Goal: Information Seeking & Learning: Learn about a topic

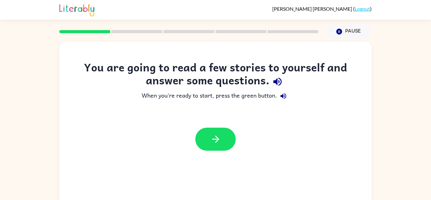
click at [273, 84] on icon "button" at bounding box center [277, 81] width 11 height 11
click at [282, 95] on icon "button" at bounding box center [283, 96] width 6 height 6
click at [229, 132] on button "button" at bounding box center [215, 138] width 40 height 23
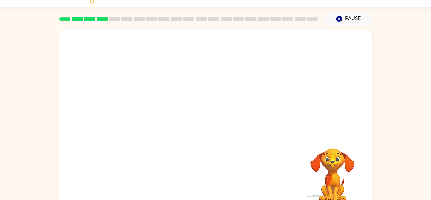
scroll to position [22, 0]
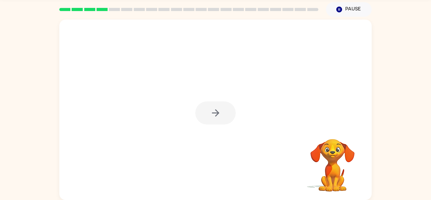
click at [209, 114] on div at bounding box center [215, 112] width 40 height 23
click at [209, 114] on button "button" at bounding box center [215, 112] width 40 height 23
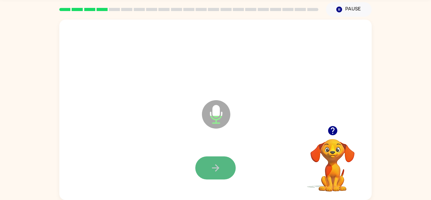
click at [215, 160] on button "button" at bounding box center [215, 167] width 40 height 23
click at [215, 161] on button "button" at bounding box center [215, 167] width 40 height 23
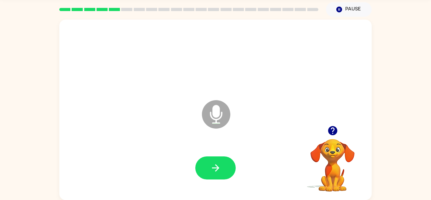
click at [215, 161] on button "button" at bounding box center [215, 167] width 40 height 23
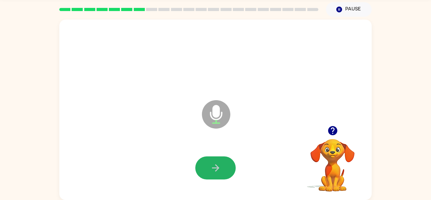
click at [215, 161] on button "button" at bounding box center [215, 167] width 40 height 23
click at [216, 161] on button "button" at bounding box center [215, 167] width 40 height 23
click at [205, 156] on button "button" at bounding box center [215, 167] width 40 height 23
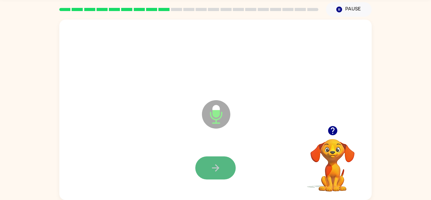
click at [206, 158] on button "button" at bounding box center [215, 167] width 40 height 23
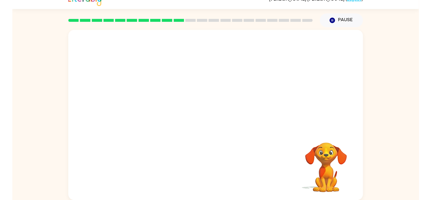
scroll to position [18, 0]
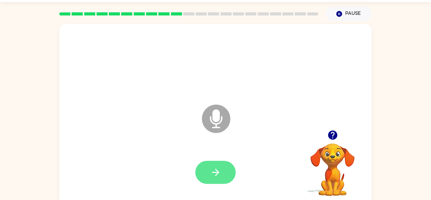
click at [207, 163] on button "button" at bounding box center [215, 172] width 40 height 23
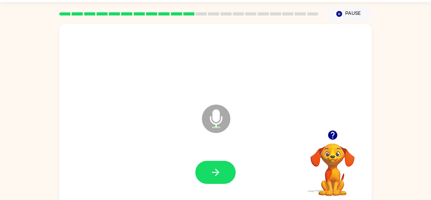
click at [207, 163] on button "button" at bounding box center [215, 172] width 40 height 23
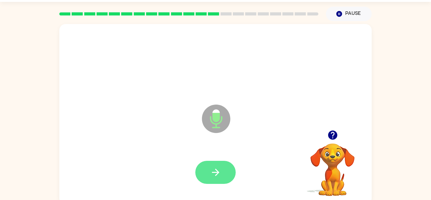
click at [206, 163] on button "button" at bounding box center [215, 172] width 40 height 23
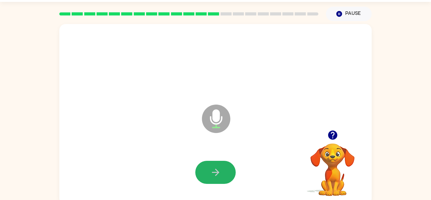
click at [206, 163] on button "button" at bounding box center [215, 172] width 40 height 23
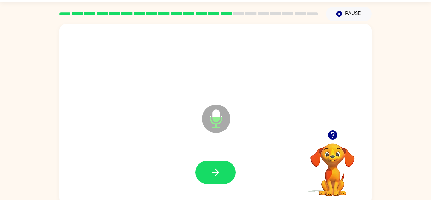
click at [206, 163] on button "button" at bounding box center [215, 172] width 40 height 23
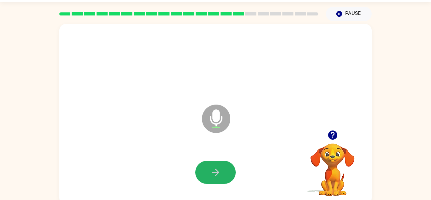
click at [206, 163] on button "button" at bounding box center [215, 172] width 40 height 23
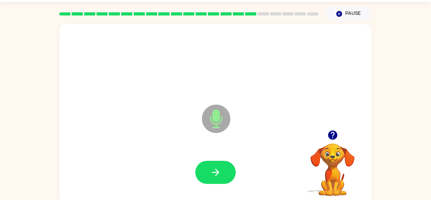
click at [206, 163] on button "button" at bounding box center [215, 172] width 40 height 23
click at [207, 162] on button "button" at bounding box center [215, 172] width 40 height 23
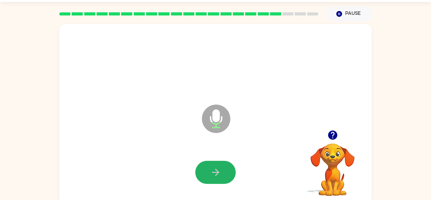
click at [207, 162] on button "button" at bounding box center [215, 172] width 40 height 23
click at [205, 163] on button "button" at bounding box center [215, 172] width 40 height 23
click at [225, 167] on button "button" at bounding box center [215, 172] width 40 height 23
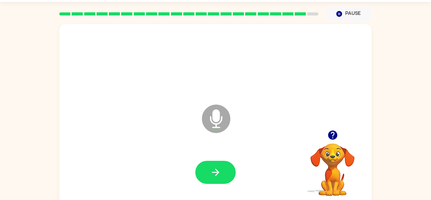
click at [225, 167] on button "button" at bounding box center [215, 172] width 40 height 23
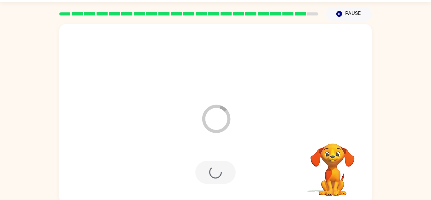
scroll to position [11, 0]
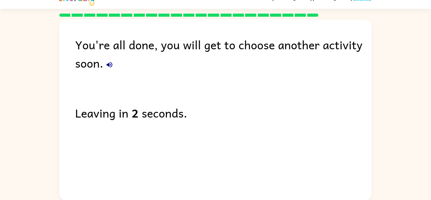
click at [112, 64] on icon "button" at bounding box center [110, 65] width 6 height 6
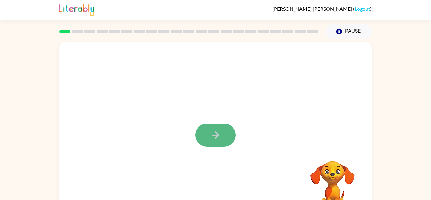
click at [215, 137] on icon "button" at bounding box center [215, 134] width 11 height 11
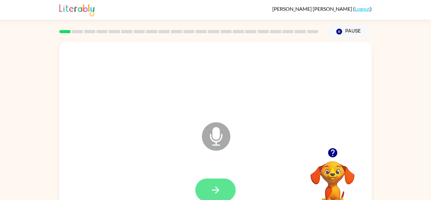
click at [220, 180] on button "button" at bounding box center [215, 189] width 40 height 23
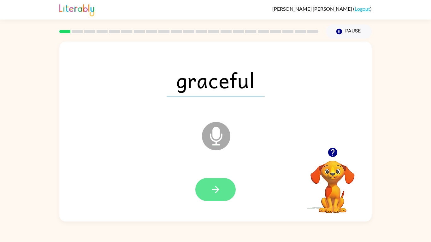
click at [207, 196] on button "button" at bounding box center [215, 189] width 40 height 23
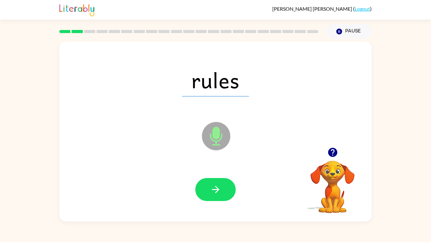
click at [207, 196] on button "button" at bounding box center [215, 189] width 40 height 23
click at [207, 196] on div at bounding box center [215, 189] width 40 height 23
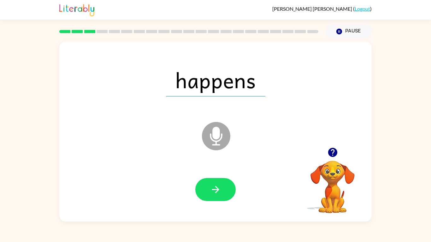
click at [207, 196] on button "button" at bounding box center [215, 189] width 40 height 23
click at [207, 196] on div at bounding box center [215, 189] width 40 height 23
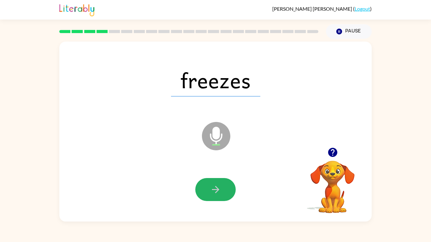
click at [207, 196] on button "button" at bounding box center [215, 189] width 40 height 23
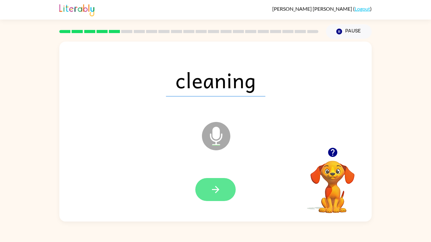
click at [208, 195] on button "button" at bounding box center [215, 189] width 40 height 23
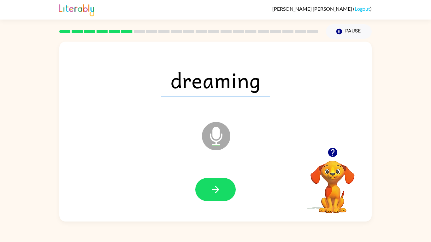
click at [208, 195] on button "button" at bounding box center [215, 189] width 40 height 23
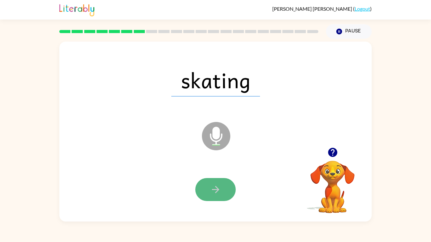
click at [208, 195] on button "button" at bounding box center [215, 189] width 40 height 23
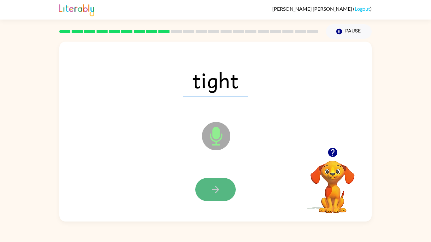
click at [208, 195] on button "button" at bounding box center [215, 189] width 40 height 23
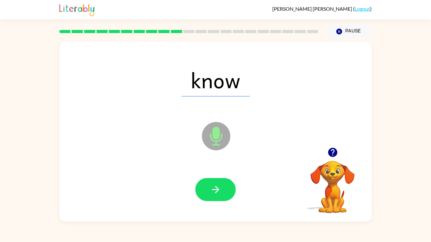
click at [208, 195] on button "button" at bounding box center [215, 189] width 40 height 23
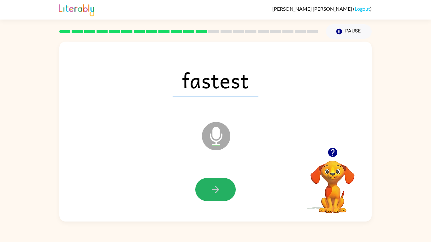
click at [208, 195] on button "button" at bounding box center [215, 189] width 40 height 23
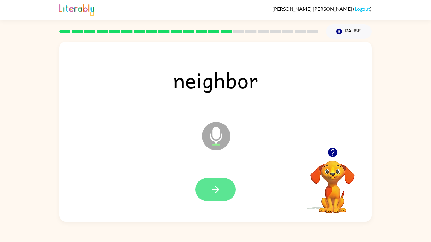
click at [208, 198] on button "button" at bounding box center [215, 189] width 40 height 23
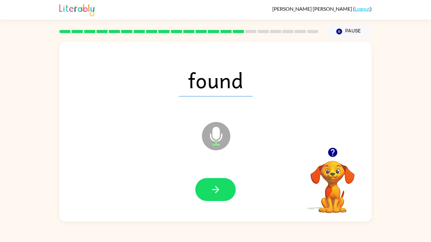
click at [208, 198] on button "button" at bounding box center [215, 189] width 40 height 23
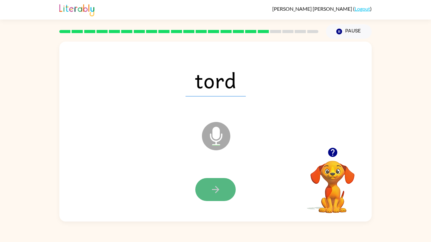
click at [206, 197] on button "button" at bounding box center [215, 189] width 40 height 23
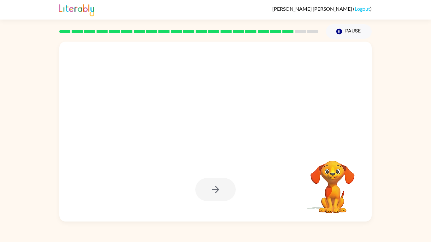
click at [206, 197] on div at bounding box center [215, 189] width 40 height 23
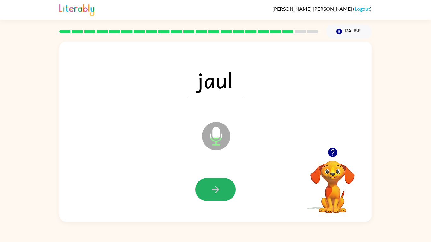
click at [206, 197] on button "button" at bounding box center [215, 189] width 40 height 23
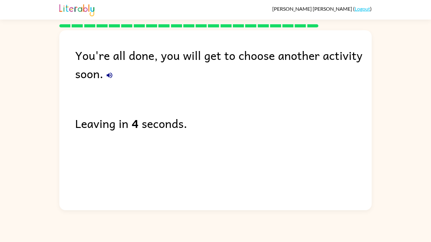
click at [122, 175] on div "You're all done, you will get to choose another activity soon. Leaving in 4 sec…" at bounding box center [215, 118] width 312 height 177
click at [116, 79] on div "You're all done, you will get to choose another activity soon." at bounding box center [223, 64] width 297 height 37
click at [110, 79] on icon "button" at bounding box center [110, 76] width 8 height 8
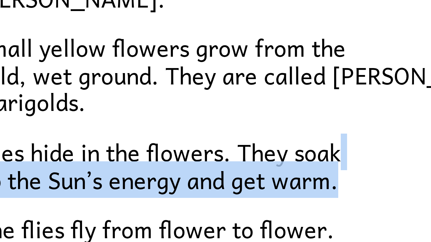
drag, startPoint x: 197, startPoint y: 180, endPoint x: 196, endPoint y: 188, distance: 8.2
click at [196, 188] on p "Flies hide in the flowers. They soak up the Sun’s energy and get warm." at bounding box center [215, 186] width 265 height 14
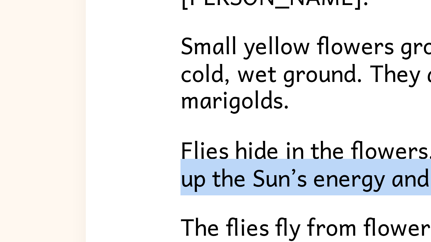
scroll to position [50, 0]
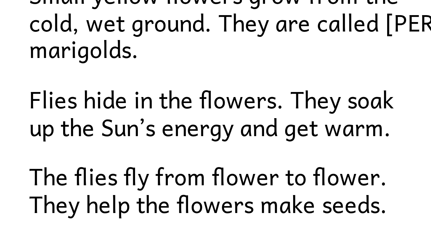
click at [149, 127] on span "Flies hide in the flowers. They soak up the Sun’s energy and get warm." at bounding box center [128, 135] width 91 height 16
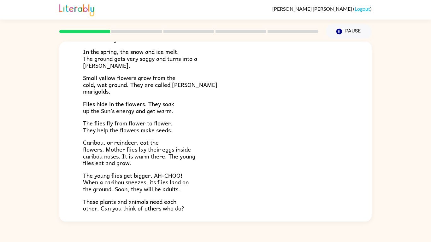
scroll to position [85, 0]
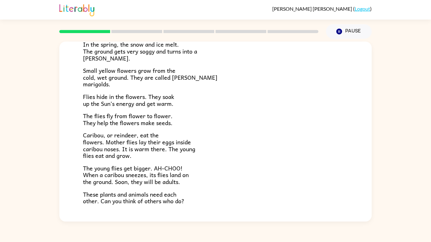
click at [112, 157] on span "Caribou, or reindeer, eat the flowers. Mother flies lay their eggs inside carib…" at bounding box center [139, 146] width 112 height 30
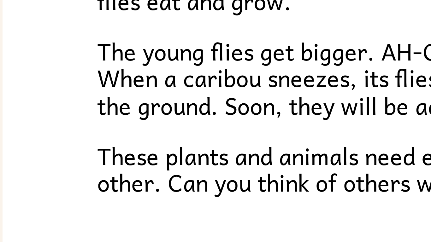
scroll to position [130, 0]
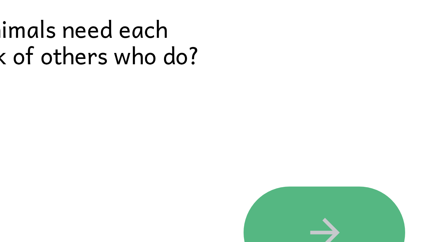
click at [201, 196] on button "button" at bounding box center [215, 201] width 40 height 23
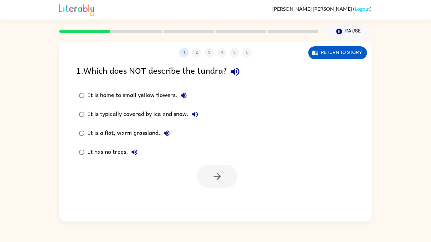
click at [238, 73] on icon "button" at bounding box center [235, 72] width 8 height 8
click at [183, 99] on button "It is home to small yellow flowers." at bounding box center [183, 95] width 13 height 13
click at [196, 116] on icon "button" at bounding box center [195, 115] width 8 height 8
click at [168, 132] on icon "button" at bounding box center [167, 134] width 8 height 8
click at [135, 152] on icon "button" at bounding box center [135, 153] width 8 height 8
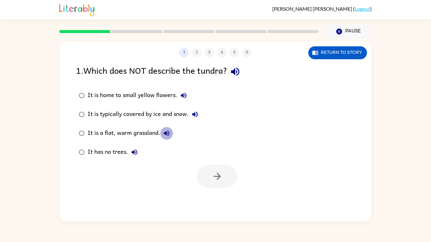
click at [165, 136] on icon "button" at bounding box center [167, 134] width 8 height 8
click at [234, 76] on icon "button" at bounding box center [235, 71] width 11 height 11
click at [186, 92] on icon "button" at bounding box center [184, 96] width 8 height 8
click at [198, 116] on icon "button" at bounding box center [195, 115] width 8 height 8
click at [164, 128] on button "It is a flat, warm grassland." at bounding box center [166, 133] width 13 height 13
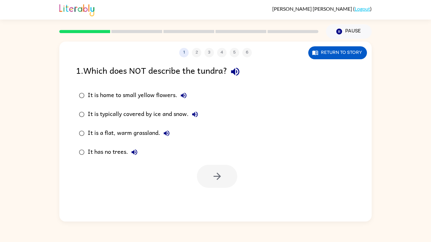
click at [141, 111] on div "It is typically covered by ice and snow." at bounding box center [145, 114] width 114 height 13
click at [162, 127] on div "It is a flat, warm grassland." at bounding box center [130, 133] width 85 height 13
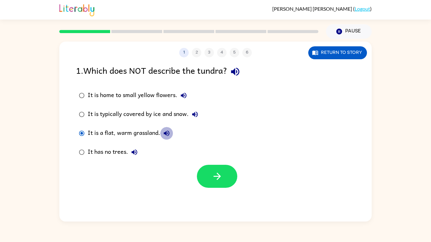
click at [165, 133] on icon "button" at bounding box center [167, 134] width 6 height 6
click at [200, 167] on button "button" at bounding box center [217, 176] width 40 height 23
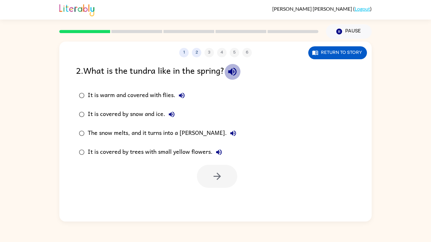
click at [232, 75] on icon "button" at bounding box center [232, 71] width 11 height 11
click at [181, 93] on icon "button" at bounding box center [182, 96] width 8 height 8
click at [167, 115] on button "It is covered by snow and ice." at bounding box center [171, 114] width 13 height 13
click at [146, 115] on div "It is covered by snow and ice." at bounding box center [133, 114] width 90 height 13
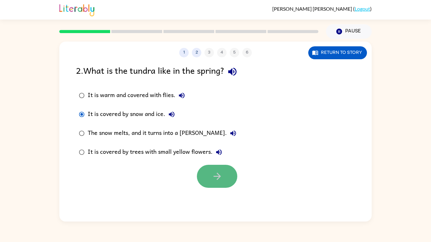
click at [206, 171] on button "button" at bounding box center [217, 176] width 40 height 23
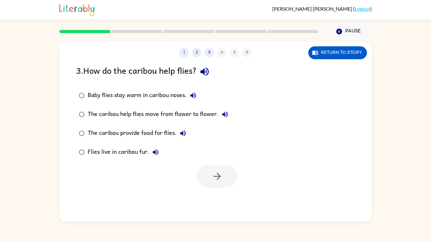
click at [208, 68] on icon "button" at bounding box center [204, 72] width 8 height 8
click at [193, 99] on icon "button" at bounding box center [193, 96] width 8 height 8
click at [146, 90] on div "Baby flies stay warm in caribou noses." at bounding box center [144, 95] width 112 height 13
click at [217, 180] on icon "button" at bounding box center [217, 176] width 11 height 11
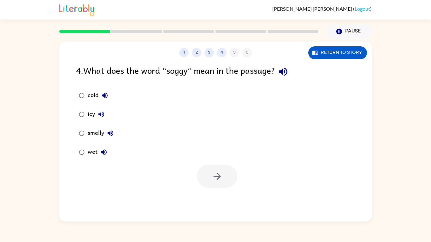
click at [287, 72] on icon "button" at bounding box center [283, 72] width 8 height 8
click at [103, 97] on icon "button" at bounding box center [105, 96] width 6 height 6
click at [103, 115] on icon "button" at bounding box center [101, 115] width 8 height 8
click at [109, 133] on icon "button" at bounding box center [111, 134] width 6 height 6
click at [104, 149] on icon "button" at bounding box center [104, 153] width 8 height 8
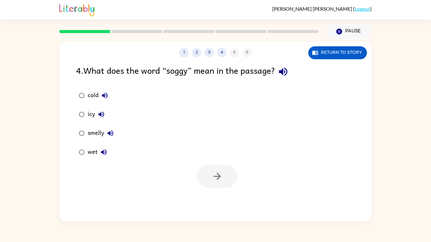
click at [92, 151] on div "wet" at bounding box center [99, 152] width 22 height 13
click at [199, 177] on button "button" at bounding box center [217, 176] width 40 height 23
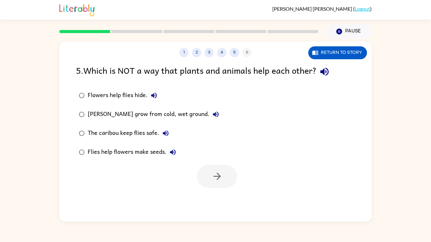
click at [321, 73] on icon "button" at bounding box center [324, 71] width 11 height 11
click at [155, 96] on icon "button" at bounding box center [154, 96] width 6 height 6
click at [215, 114] on icon "button" at bounding box center [216, 115] width 8 height 8
click at [174, 118] on div "[PERSON_NAME] grow from cold, wet ground." at bounding box center [155, 114] width 134 height 13
click at [218, 180] on icon "button" at bounding box center [217, 176] width 11 height 11
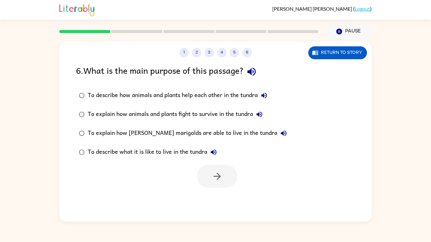
click at [250, 74] on icon "button" at bounding box center [251, 71] width 11 height 11
click at [265, 94] on icon "button" at bounding box center [264, 96] width 6 height 6
click at [259, 115] on icon "button" at bounding box center [259, 115] width 6 height 6
click at [227, 86] on label "To describe how animals and plants help each other in the tundra" at bounding box center [183, 95] width 220 height 19
click at [260, 117] on icon "button" at bounding box center [259, 115] width 8 height 8
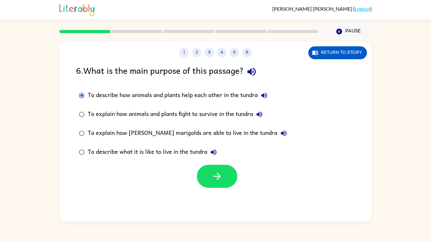
click at [239, 115] on div "To explain how animals and plants fight to survive in the tundra" at bounding box center [177, 114] width 178 height 13
click at [207, 188] on button "button" at bounding box center [217, 176] width 40 height 23
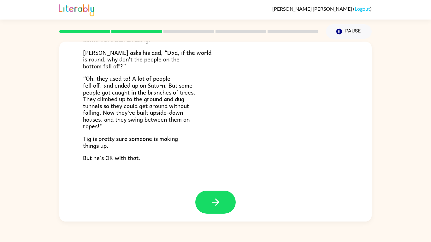
scroll to position [183, 0]
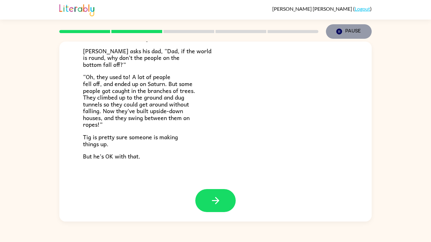
click at [347, 33] on button "Pause Pause" at bounding box center [349, 31] width 46 height 15
click at [347, 34] on button "Pause Pause" at bounding box center [349, 31] width 46 height 15
click at [344, 35] on button "Pause Pause" at bounding box center [349, 31] width 46 height 15
click at [326, 24] on button "Pause Pause" at bounding box center [349, 31] width 46 height 15
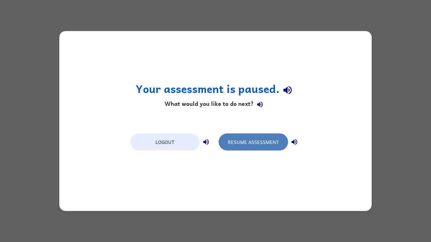
click at [235, 148] on button "Resume Assessment" at bounding box center [253, 142] width 69 height 17
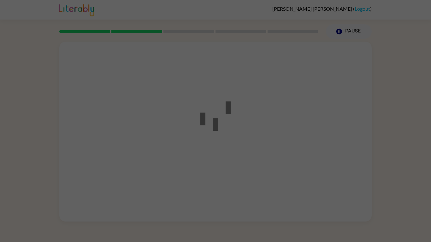
click at [236, 149] on div at bounding box center [215, 120] width 57 height 71
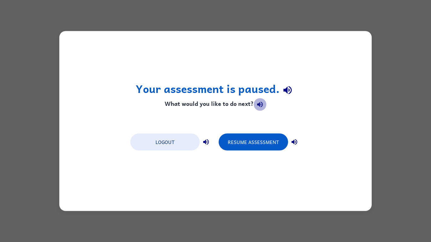
click at [260, 108] on button "button" at bounding box center [260, 104] width 13 height 13
click at [291, 92] on icon "button" at bounding box center [287, 90] width 11 height 11
click at [292, 138] on icon "button" at bounding box center [295, 142] width 8 height 8
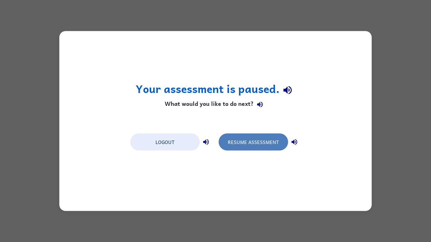
click at [257, 148] on button "Resume Assessment" at bounding box center [253, 142] width 69 height 17
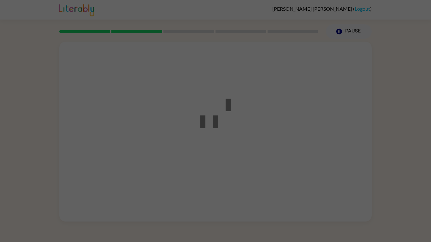
click at [257, 148] on div at bounding box center [215, 121] width 431 height 242
click at [185, 131] on div at bounding box center [215, 121] width 431 height 242
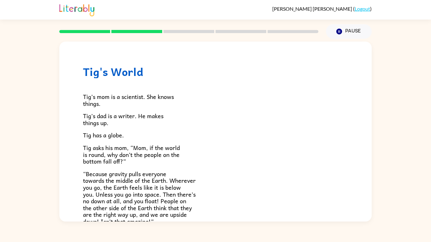
click at [39, 68] on div "Tig's World Tig’s mom is a scientist. She knows things. [PERSON_NAME]’s dad is …" at bounding box center [215, 130] width 431 height 183
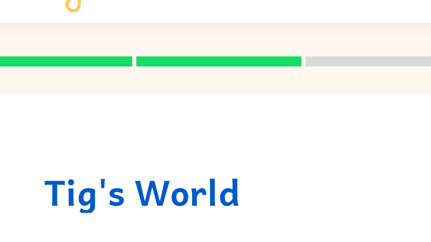
click at [88, 44] on div "Tig's World Tig’s mom is a scientist. She knows things. [PERSON_NAME]’s dad is …" at bounding box center [215, 207] width 312 height 331
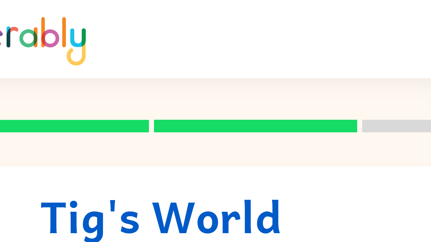
scroll to position [0, 0]
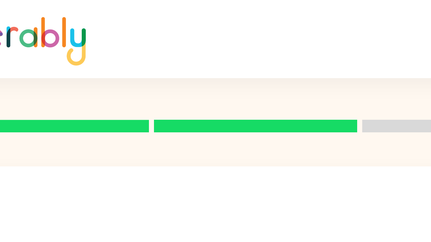
drag, startPoint x: 157, startPoint y: 33, endPoint x: 157, endPoint y: 27, distance: 6.3
click at [157, 27] on div at bounding box center [189, 32] width 267 height 22
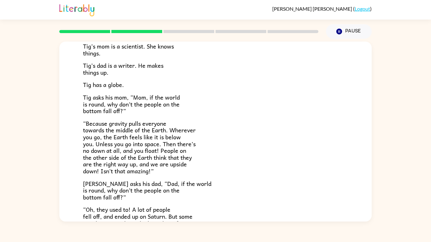
scroll to position [63, 0]
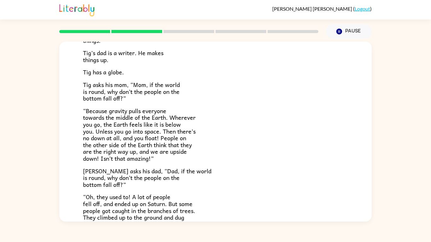
click at [148, 171] on span "[PERSON_NAME] asks his dad, “Dad, if the world is round, why don’t the people o…" at bounding box center [147, 178] width 128 height 23
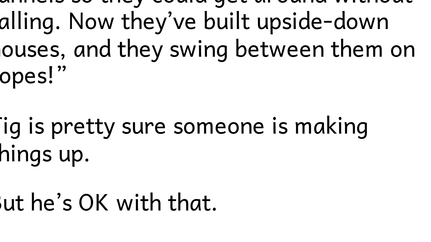
scroll to position [183, 0]
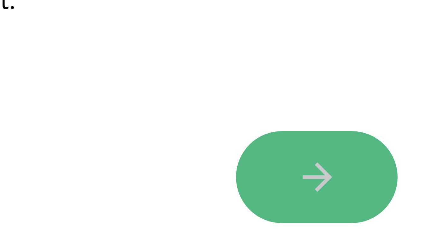
click at [203, 198] on button "button" at bounding box center [215, 200] width 40 height 23
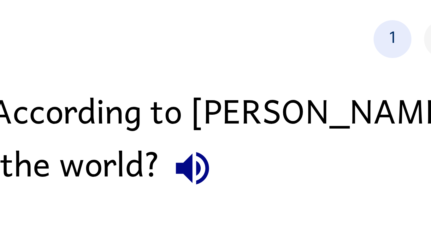
click at [128, 85] on icon "button" at bounding box center [133, 84] width 11 height 11
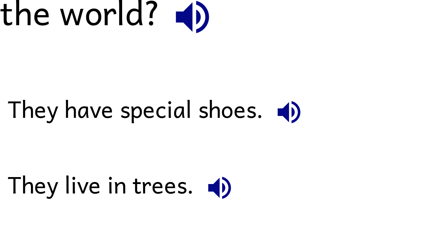
click at [160, 109] on icon "button" at bounding box center [158, 109] width 8 height 8
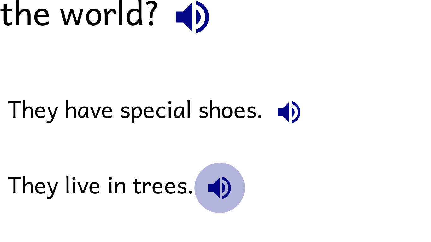
click at [145, 124] on button "They live in trees." at bounding box center [140, 127] width 13 height 13
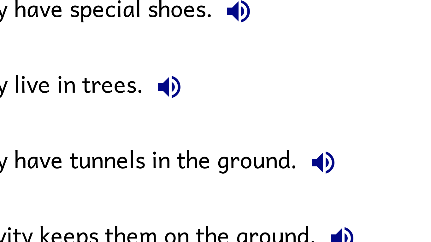
click at [178, 149] on icon "button" at bounding box center [179, 147] width 8 height 8
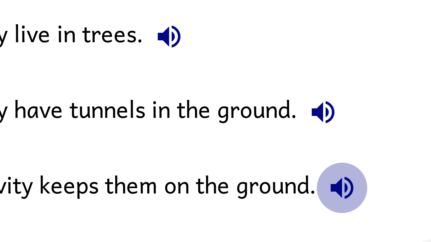
click at [185, 164] on icon "button" at bounding box center [184, 166] width 8 height 8
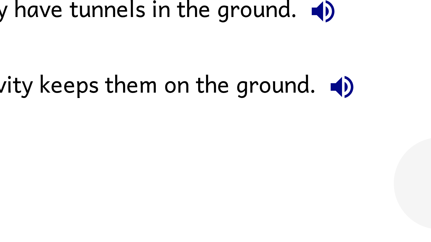
click at [157, 164] on div "Gravity keeps them on the ground." at bounding box center [139, 165] width 103 height 13
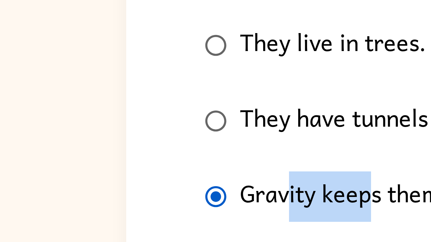
drag, startPoint x: 121, startPoint y: 170, endPoint x: 98, endPoint y: 160, distance: 25.7
click at [98, 160] on div "Gravity keeps them on the ground." at bounding box center [139, 165] width 103 height 13
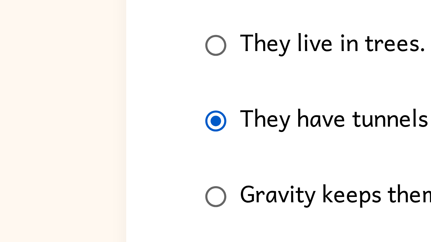
click at [83, 157] on label "Gravity keeps them on the ground." at bounding box center [133, 165] width 121 height 19
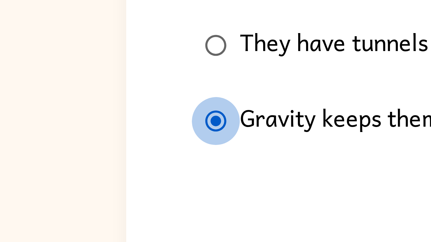
click at [117, 185] on div at bounding box center [215, 188] width 312 height 26
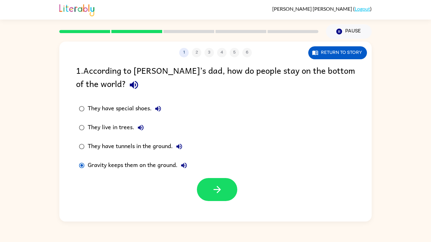
click at [187, 164] on icon "button" at bounding box center [184, 166] width 8 height 8
click at [219, 186] on icon "button" at bounding box center [217, 189] width 11 height 11
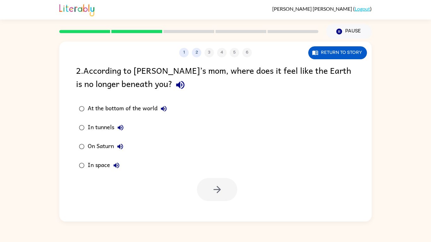
click at [161, 109] on icon "button" at bounding box center [164, 109] width 6 height 6
click at [175, 88] on icon "button" at bounding box center [180, 84] width 11 height 11
click at [164, 109] on icon "button" at bounding box center [164, 109] width 8 height 8
click at [121, 122] on button "In tunnels" at bounding box center [120, 127] width 13 height 13
click at [120, 150] on icon "button" at bounding box center [120, 147] width 8 height 8
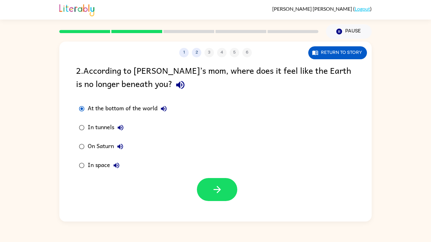
click at [113, 167] on icon "button" at bounding box center [117, 166] width 8 height 8
click at [100, 167] on div "In space" at bounding box center [105, 165] width 35 height 13
click at [204, 189] on button "button" at bounding box center [217, 189] width 40 height 23
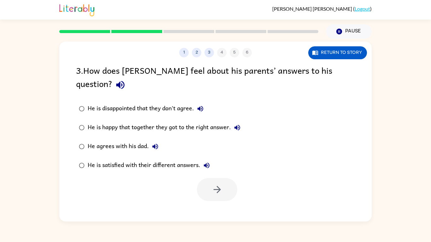
click at [203, 105] on icon "button" at bounding box center [201, 109] width 8 height 8
click at [242, 121] on button "He is happy that together they got to the right answer." at bounding box center [237, 127] width 13 height 13
click at [160, 140] on button "He agrees with his dad." at bounding box center [155, 146] width 13 height 13
click at [213, 159] on button "He is satisfied with their different answers." at bounding box center [206, 165] width 13 height 13
click at [124, 81] on icon "button" at bounding box center [120, 85] width 8 height 8
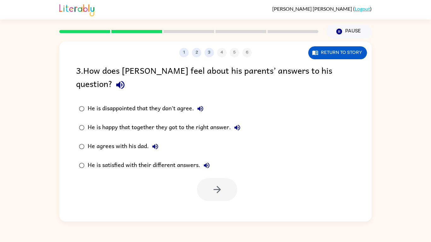
click at [195, 99] on label "He is disappointed that they don't agree." at bounding box center [160, 108] width 174 height 19
click at [199, 105] on icon "button" at bounding box center [201, 109] width 8 height 8
click at [238, 125] on icon "button" at bounding box center [237, 128] width 6 height 6
click at [198, 121] on div "He is happy that together they got to the right answer." at bounding box center [166, 127] width 156 height 13
click at [204, 181] on button "button" at bounding box center [217, 189] width 40 height 23
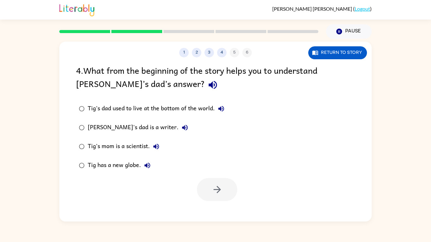
click at [208, 84] on icon "button" at bounding box center [212, 85] width 8 height 8
click at [223, 109] on icon "button" at bounding box center [221, 109] width 8 height 8
click at [147, 119] on label "[PERSON_NAME]'s dad is a writer." at bounding box center [152, 127] width 158 height 19
click at [164, 110] on div "Tig's dad used to live at the bottom of the world." at bounding box center [158, 109] width 140 height 13
click at [213, 184] on icon "button" at bounding box center [217, 189] width 11 height 11
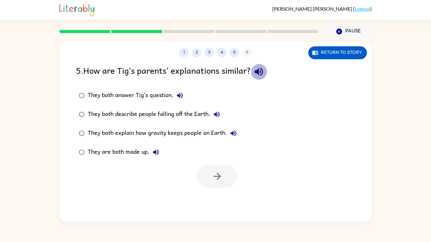
click at [264, 73] on icon "button" at bounding box center [258, 71] width 11 height 11
click at [181, 97] on icon "button" at bounding box center [180, 96] width 8 height 8
click at [218, 118] on icon "button" at bounding box center [217, 115] width 8 height 8
click at [154, 152] on icon "button" at bounding box center [156, 153] width 6 height 6
click at [248, 129] on div "They both answer Tig’s question. They both describe people falling off the Eart…" at bounding box center [162, 124] width 172 height 76
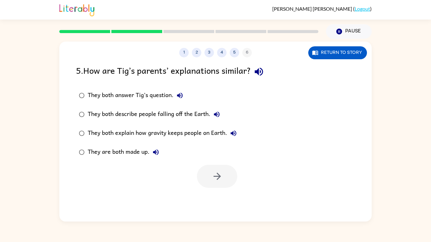
click at [236, 135] on icon "button" at bounding box center [234, 134] width 6 height 6
click at [126, 134] on div "They both explain how gravity keeps people on Earth." at bounding box center [164, 133] width 152 height 13
click at [208, 181] on button "button" at bounding box center [217, 176] width 40 height 23
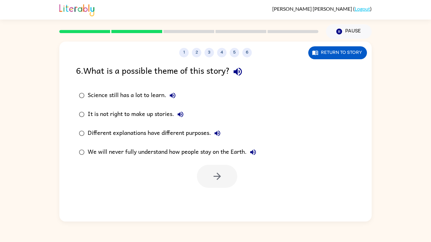
click at [237, 76] on icon "button" at bounding box center [237, 71] width 11 height 11
click at [168, 96] on button "Science still has a lot to learn." at bounding box center [172, 95] width 13 height 13
click at [179, 115] on icon "button" at bounding box center [181, 115] width 6 height 6
click at [131, 99] on div "Science still has a lot to learn." at bounding box center [133, 95] width 91 height 13
click at [174, 98] on icon "button" at bounding box center [173, 96] width 6 height 6
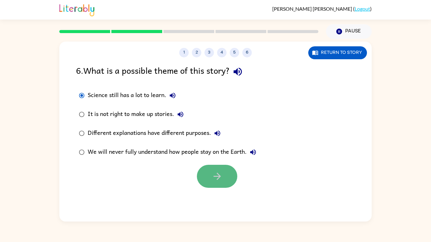
click at [210, 169] on button "button" at bounding box center [217, 176] width 40 height 23
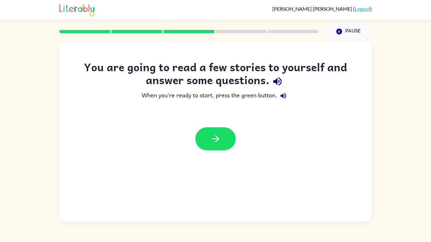
click at [273, 90] on div "When you're ready to start, press the green button." at bounding box center [215, 96] width 287 height 13
click at [279, 91] on button "button" at bounding box center [283, 96] width 13 height 13
click at [203, 140] on button "button" at bounding box center [215, 138] width 40 height 23
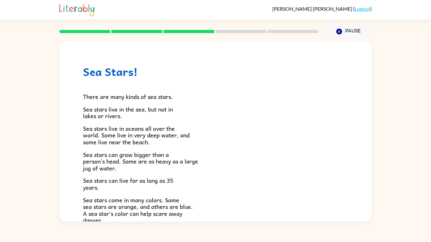
click at [203, 140] on p "Sea stars live in oceans all over the world. Some live in very deep water, and …" at bounding box center [215, 135] width 265 height 21
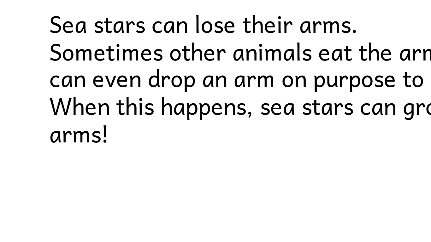
scroll to position [182, 0]
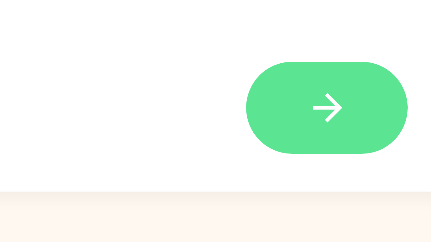
click at [203, 203] on button "button" at bounding box center [215, 200] width 40 height 23
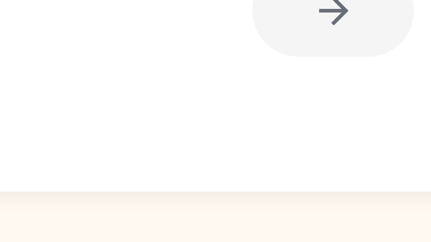
scroll to position [0, 0]
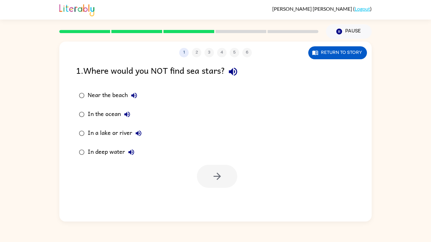
click at [238, 68] on icon "button" at bounding box center [232, 71] width 11 height 11
click at [132, 94] on icon "button" at bounding box center [134, 96] width 8 height 8
click at [125, 114] on icon "button" at bounding box center [127, 115] width 6 height 6
click at [136, 134] on icon "button" at bounding box center [139, 134] width 6 height 6
click at [130, 153] on icon "button" at bounding box center [131, 153] width 6 height 6
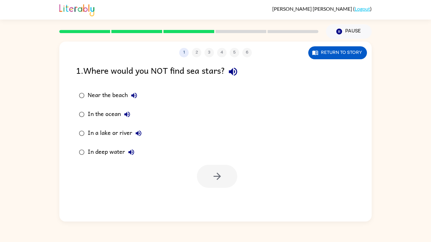
click at [103, 137] on div "In a lake or river" at bounding box center [116, 133] width 57 height 13
click at [215, 199] on div "1 2 3 4 5 6 Return to story 1 . Where would you NOT find sea stars? Near the be…" at bounding box center [215, 132] width 312 height 180
click at [222, 190] on div "1 2 3 4 5 6 Return to story 1 . Where would you NOT find sea stars? Near the be…" at bounding box center [215, 132] width 312 height 180
click at [221, 182] on icon "button" at bounding box center [217, 176] width 11 height 11
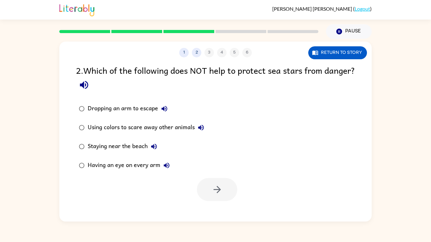
click at [169, 105] on button "Dropping an arm to escape" at bounding box center [164, 109] width 13 height 13
click at [203, 130] on icon "button" at bounding box center [201, 128] width 6 height 6
click at [90, 88] on icon "button" at bounding box center [84, 84] width 11 height 11
click at [92, 91] on button "button" at bounding box center [84, 85] width 16 height 16
click at [90, 89] on icon "button" at bounding box center [84, 84] width 11 height 11
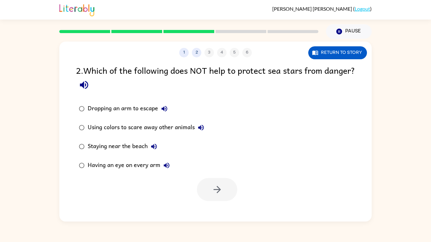
click at [168, 108] on icon "button" at bounding box center [165, 109] width 8 height 8
click at [200, 127] on icon "button" at bounding box center [201, 128] width 6 height 6
click at [206, 130] on button "Using colors to scare away other animals" at bounding box center [201, 127] width 13 height 13
click at [126, 128] on div "Using colors to scare away other animals" at bounding box center [148, 127] width 120 height 13
click at [212, 203] on div "1 2 3 4 5 6 Return to story 2 . Which of the following does NOT help to protect…" at bounding box center [215, 132] width 312 height 180
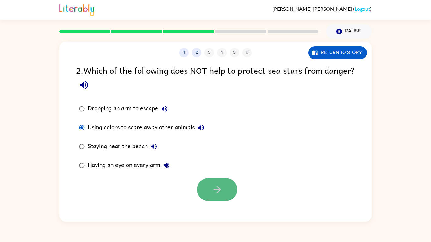
click at [212, 200] on button "button" at bounding box center [217, 189] width 40 height 23
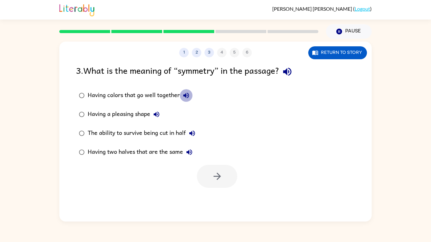
click at [184, 98] on icon "button" at bounding box center [186, 96] width 8 height 8
click at [289, 72] on icon "button" at bounding box center [287, 72] width 8 height 8
click at [187, 99] on icon "button" at bounding box center [186, 96] width 8 height 8
click at [125, 90] on div "Having colors that go well together" at bounding box center [140, 95] width 105 height 13
click at [158, 113] on icon "button" at bounding box center [157, 115] width 8 height 8
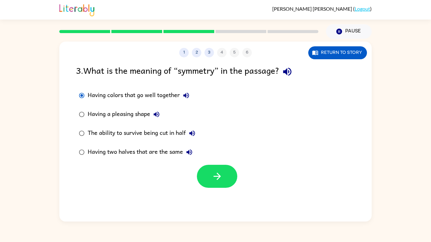
click at [192, 136] on icon "button" at bounding box center [192, 134] width 8 height 8
click at [193, 155] on icon "button" at bounding box center [189, 153] width 8 height 8
click at [211, 175] on button "button" at bounding box center [217, 176] width 40 height 23
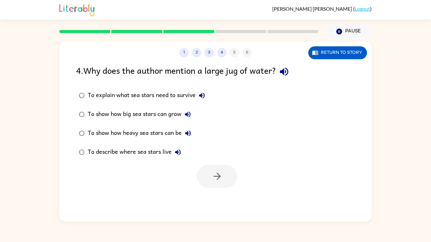
click at [202, 90] on button "To explain what sea stars need to survive" at bounding box center [202, 95] width 13 height 13
click at [287, 75] on icon "button" at bounding box center [284, 72] width 8 height 8
click at [199, 97] on icon "button" at bounding box center [202, 96] width 8 height 8
click at [189, 115] on icon "button" at bounding box center [188, 115] width 8 height 8
click at [154, 110] on div "To show how big sea stars can grow" at bounding box center [141, 114] width 106 height 13
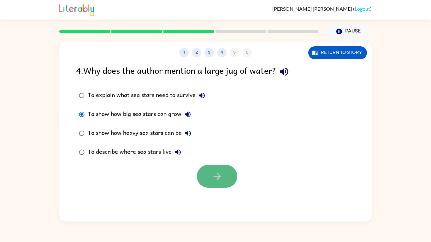
click at [221, 176] on icon "button" at bounding box center [217, 176] width 11 height 11
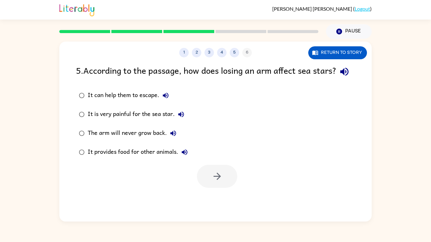
click at [340, 76] on icon "button" at bounding box center [344, 72] width 8 height 8
click at [167, 99] on icon "button" at bounding box center [166, 96] width 8 height 8
click at [185, 121] on button "It is very painful for the sea star." at bounding box center [181, 114] width 13 height 13
click at [173, 136] on icon "button" at bounding box center [173, 134] width 6 height 6
click at [187, 156] on icon "button" at bounding box center [185, 153] width 8 height 8
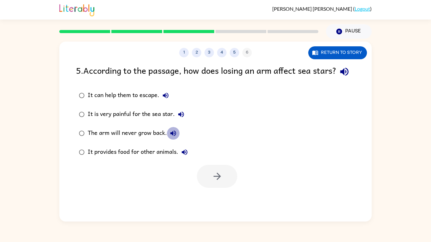
click at [172, 137] on icon "button" at bounding box center [173, 134] width 8 height 8
click at [178, 140] on button "The arm will never grow back." at bounding box center [173, 133] width 13 height 13
click at [180, 159] on button "It provides food for other animals." at bounding box center [184, 152] width 13 height 13
click at [154, 159] on div "It provides food for other animals." at bounding box center [139, 152] width 103 height 13
click at [227, 188] on button "button" at bounding box center [217, 176] width 40 height 23
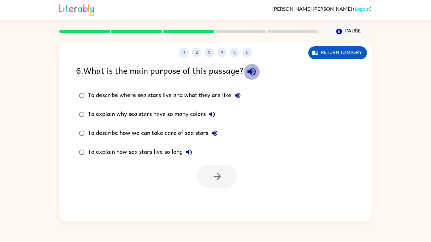
click at [258, 78] on button "button" at bounding box center [252, 72] width 16 height 16
click at [233, 94] on button "To describe where sea stars live and what they are like" at bounding box center [237, 95] width 13 height 13
click at [238, 94] on icon "button" at bounding box center [238, 96] width 8 height 8
click at [212, 119] on button "To explain why sea stars have so many colors" at bounding box center [212, 114] width 13 height 13
click at [185, 114] on div "To explain why sea stars have so many colors" at bounding box center [153, 114] width 131 height 13
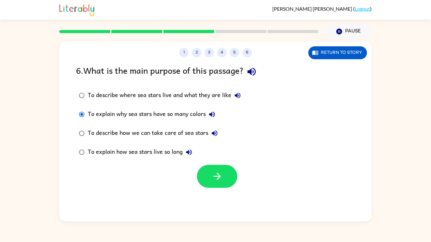
click at [213, 131] on icon "button" at bounding box center [215, 134] width 8 height 8
click at [180, 135] on div "To describe how we can take care of sea stars" at bounding box center [154, 133] width 133 height 13
click at [215, 177] on icon "button" at bounding box center [217, 176] width 11 height 11
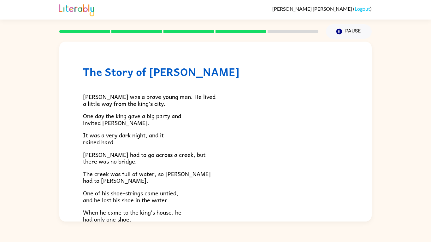
click at [213, 176] on p "The creek was full of water, so [PERSON_NAME] had to [PERSON_NAME]." at bounding box center [215, 178] width 265 height 14
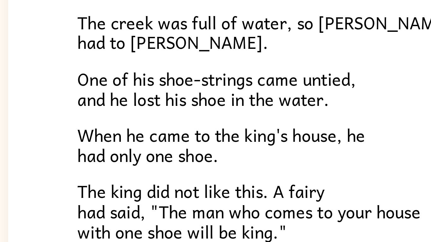
scroll to position [108, 0]
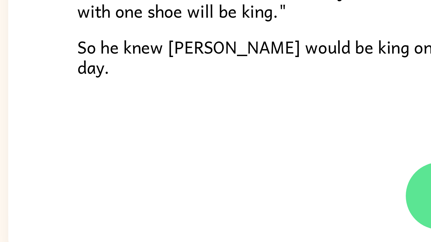
click at [202, 195] on button "button" at bounding box center [215, 200] width 40 height 23
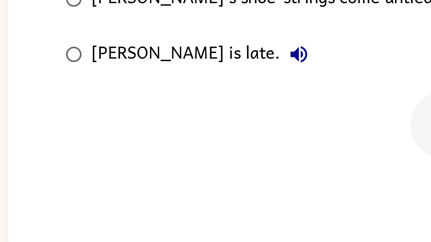
scroll to position [0, 0]
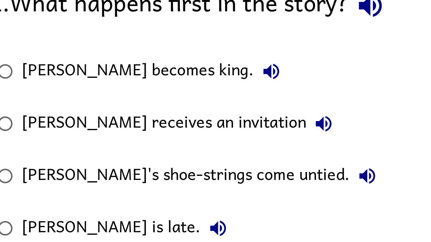
click at [173, 130] on div "[PERSON_NAME]'s shoe-strings come untied." at bounding box center [153, 133] width 131 height 13
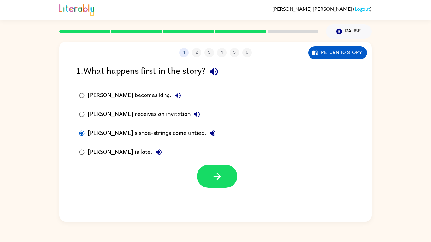
click at [214, 75] on icon "button" at bounding box center [213, 71] width 11 height 11
click at [166, 94] on label "[PERSON_NAME] becomes king." at bounding box center [148, 95] width 150 height 19
click at [174, 98] on icon "button" at bounding box center [178, 96] width 8 height 8
click at [193, 117] on icon "button" at bounding box center [197, 115] width 8 height 8
click at [209, 133] on icon "button" at bounding box center [213, 134] width 8 height 8
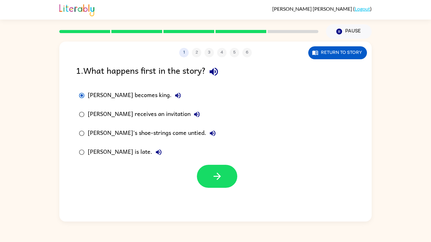
click at [121, 157] on div "[PERSON_NAME] is late." at bounding box center [126, 152] width 77 height 13
click at [155, 155] on icon "button" at bounding box center [159, 153] width 8 height 8
click at [332, 57] on button "Return to story" at bounding box center [337, 52] width 59 height 13
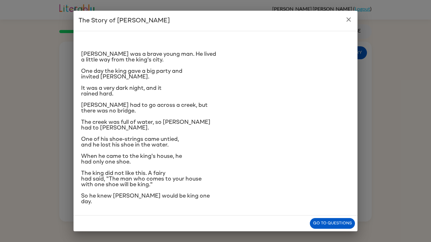
click at [343, 13] on h2 "The Story of [PERSON_NAME]" at bounding box center [215, 21] width 284 height 20
click at [351, 18] on icon "close" at bounding box center [349, 20] width 8 height 8
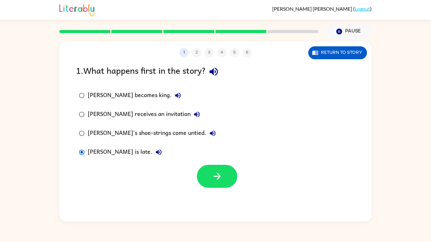
click at [140, 98] on div "[PERSON_NAME] becomes king." at bounding box center [136, 95] width 97 height 13
click at [175, 95] on icon "button" at bounding box center [178, 96] width 6 height 6
click at [193, 112] on icon "button" at bounding box center [197, 115] width 8 height 8
click at [140, 111] on div "[PERSON_NAME] receives an invitation" at bounding box center [145, 114] width 115 height 13
click at [193, 117] on icon "button" at bounding box center [197, 115] width 8 height 8
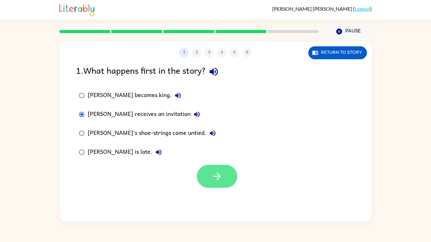
click at [209, 182] on button "button" at bounding box center [217, 176] width 40 height 23
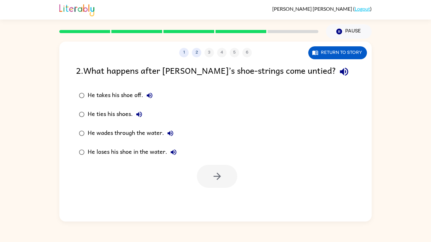
click at [306, 79] on div "2 . What happens after [PERSON_NAME]’s shoe-strings come untied?" at bounding box center [215, 72] width 279 height 16
click at [338, 68] on icon "button" at bounding box center [343, 71] width 11 height 11
click at [150, 95] on icon "button" at bounding box center [150, 96] width 8 height 8
click at [140, 112] on icon "button" at bounding box center [139, 115] width 6 height 6
click at [126, 115] on div "He ties his shoes." at bounding box center [117, 114] width 58 height 13
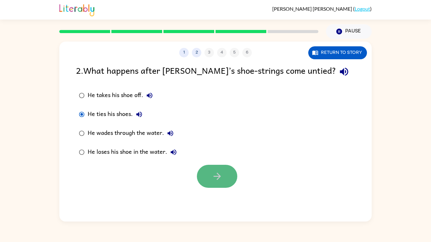
click at [227, 180] on button "button" at bounding box center [217, 176] width 40 height 23
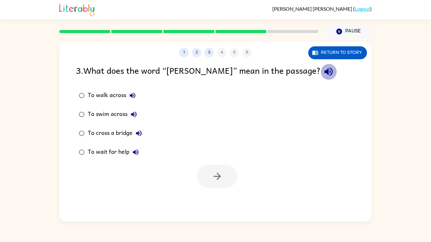
click at [323, 71] on icon "button" at bounding box center [328, 71] width 11 height 11
click at [130, 90] on button "To walk across" at bounding box center [132, 95] width 13 height 13
click at [128, 113] on button "To swim across" at bounding box center [133, 114] width 13 height 13
click at [131, 115] on icon "button" at bounding box center [134, 115] width 8 height 8
click at [132, 109] on button "To swim across" at bounding box center [133, 114] width 13 height 13
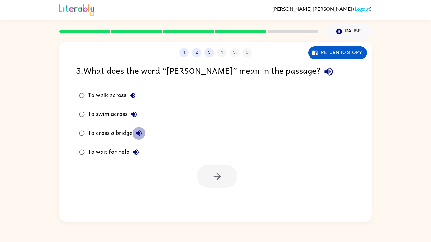
click at [140, 134] on icon "button" at bounding box center [139, 134] width 6 height 6
click at [141, 132] on icon "button" at bounding box center [139, 134] width 6 height 6
click at [137, 147] on button "To wait for help" at bounding box center [135, 152] width 13 height 13
click at [118, 152] on div "To wait for help" at bounding box center [115, 152] width 54 height 13
click at [224, 179] on button "button" at bounding box center [217, 176] width 40 height 23
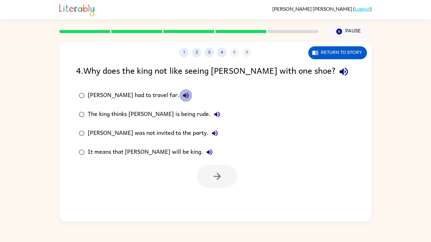
click at [183, 95] on icon "button" at bounding box center [186, 96] width 6 height 6
click at [338, 71] on icon "button" at bounding box center [343, 71] width 11 height 11
click at [182, 97] on icon "button" at bounding box center [186, 96] width 8 height 8
click at [182, 99] on icon "button" at bounding box center [186, 96] width 8 height 8
click at [213, 117] on icon "button" at bounding box center [217, 115] width 8 height 8
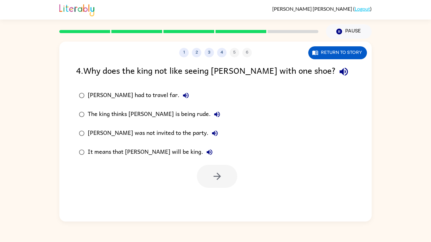
click at [170, 119] on div "The king thinks [PERSON_NAME] is being rude." at bounding box center [156, 114] width 136 height 13
click at [217, 168] on button "button" at bounding box center [217, 176] width 40 height 23
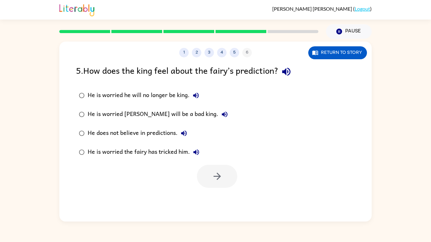
click at [196, 96] on icon "button" at bounding box center [196, 96] width 6 height 6
click at [221, 111] on icon "button" at bounding box center [225, 115] width 8 height 8
click at [292, 70] on icon "button" at bounding box center [286, 71] width 11 height 11
click at [198, 99] on icon "button" at bounding box center [196, 96] width 8 height 8
click at [179, 98] on div "He is worried he will no longer be king." at bounding box center [145, 95] width 115 height 13
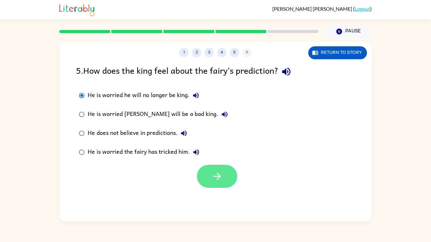
click at [226, 168] on button "button" at bounding box center [217, 176] width 40 height 23
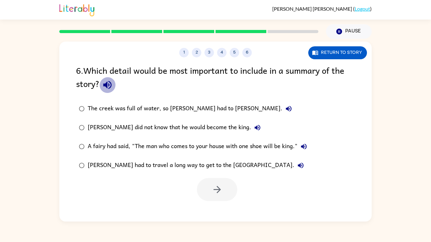
click at [101, 89] on button "button" at bounding box center [107, 85] width 16 height 16
click at [285, 112] on icon "button" at bounding box center [289, 109] width 8 height 8
click at [254, 126] on icon "button" at bounding box center [258, 128] width 8 height 8
click at [181, 130] on div "[PERSON_NAME] did not know that he would become the king." at bounding box center [176, 127] width 176 height 13
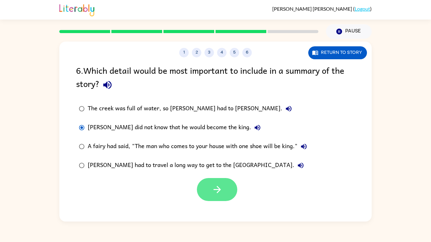
click at [212, 181] on button "button" at bounding box center [217, 189] width 40 height 23
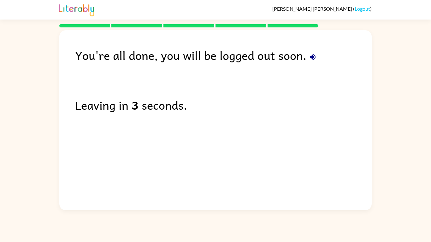
click at [311, 63] on div "You're all done, you will be logged out soon." at bounding box center [223, 55] width 297 height 18
click at [312, 56] on icon "button" at bounding box center [313, 57] width 8 height 8
